Goal: Task Accomplishment & Management: Complete application form

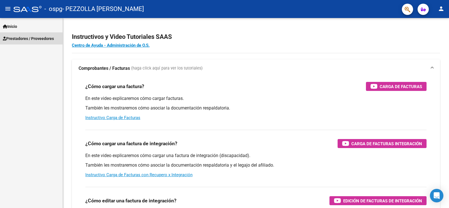
click at [12, 37] on span "Prestadores / Proveedores" at bounding box center [28, 38] width 51 height 6
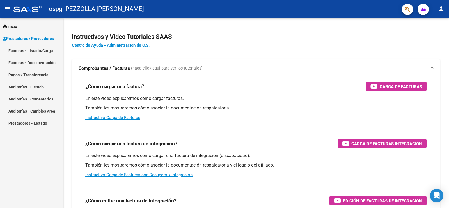
click at [26, 51] on link "Facturas - Listado/Carga" at bounding box center [31, 50] width 63 height 12
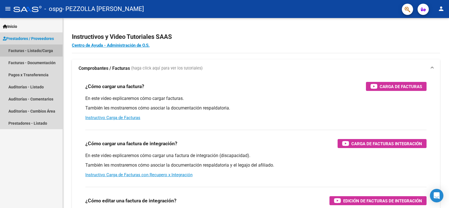
click at [35, 50] on link "Facturas - Listado/Carga" at bounding box center [31, 50] width 63 height 12
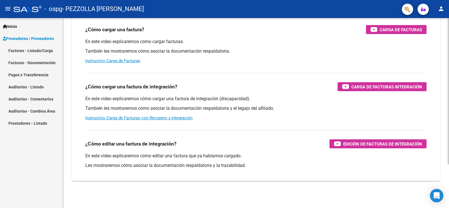
scroll to position [1, 0]
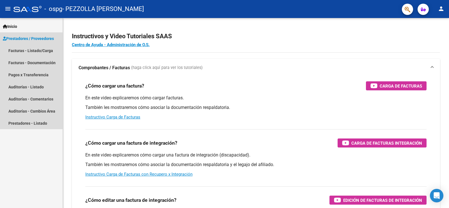
click at [27, 37] on span "Prestadores / Proveedores" at bounding box center [28, 38] width 51 height 6
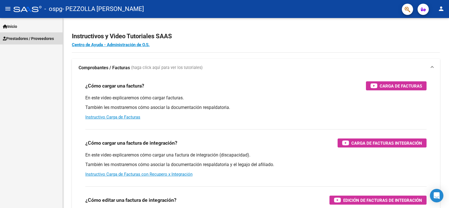
click at [26, 37] on span "Prestadores / Proveedores" at bounding box center [28, 38] width 51 height 6
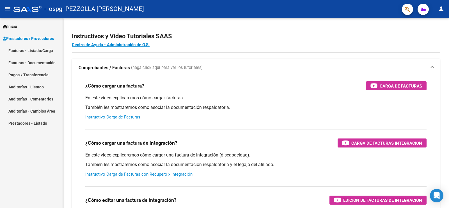
click at [36, 60] on link "Facturas - Documentación" at bounding box center [31, 62] width 63 height 12
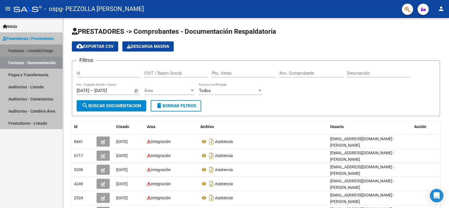
click at [49, 49] on link "Facturas - Listado/Carga" at bounding box center [31, 50] width 63 height 12
click at [49, 50] on link "Facturas - Listado/Carga" at bounding box center [31, 50] width 63 height 12
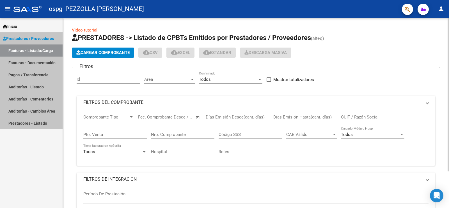
click at [113, 50] on span "Cargar Comprobante" at bounding box center [102, 52] width 53 height 5
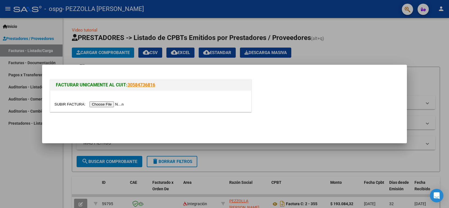
scroll to position [20, 0]
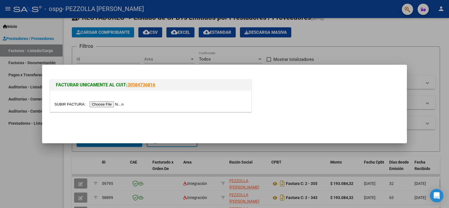
click at [105, 103] on input "file" at bounding box center [89, 104] width 71 height 6
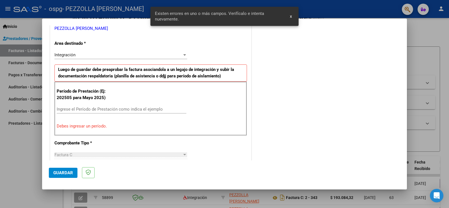
scroll to position [128, 0]
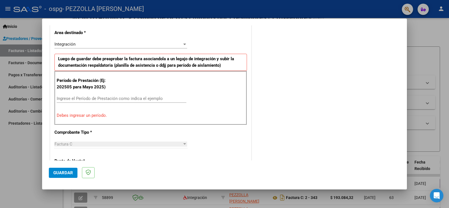
click at [75, 97] on input "Ingrese el Período de Prestación como indica el ejemplo" at bounding box center [122, 98] width 130 height 5
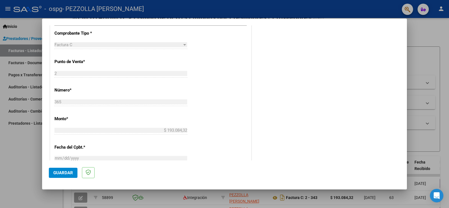
scroll to position [325, 0]
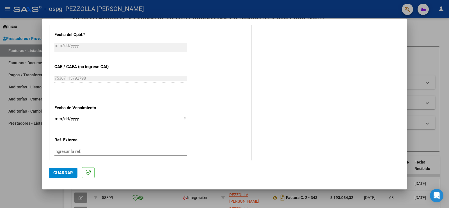
type input "202508"
click at [57, 119] on input "Ingresar la fecha" at bounding box center [120, 120] width 133 height 9
type input "[DATE]"
click at [70, 174] on span "Guardar" at bounding box center [63, 172] width 20 height 5
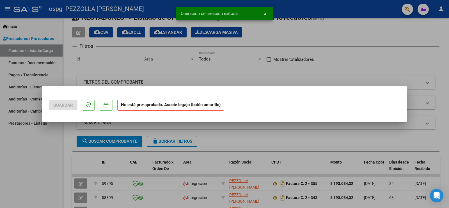
scroll to position [0, 0]
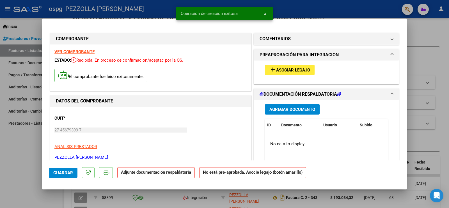
click at [29, 5] on div at bounding box center [224, 104] width 449 height 208
